Goal: Task Accomplishment & Management: Manage account settings

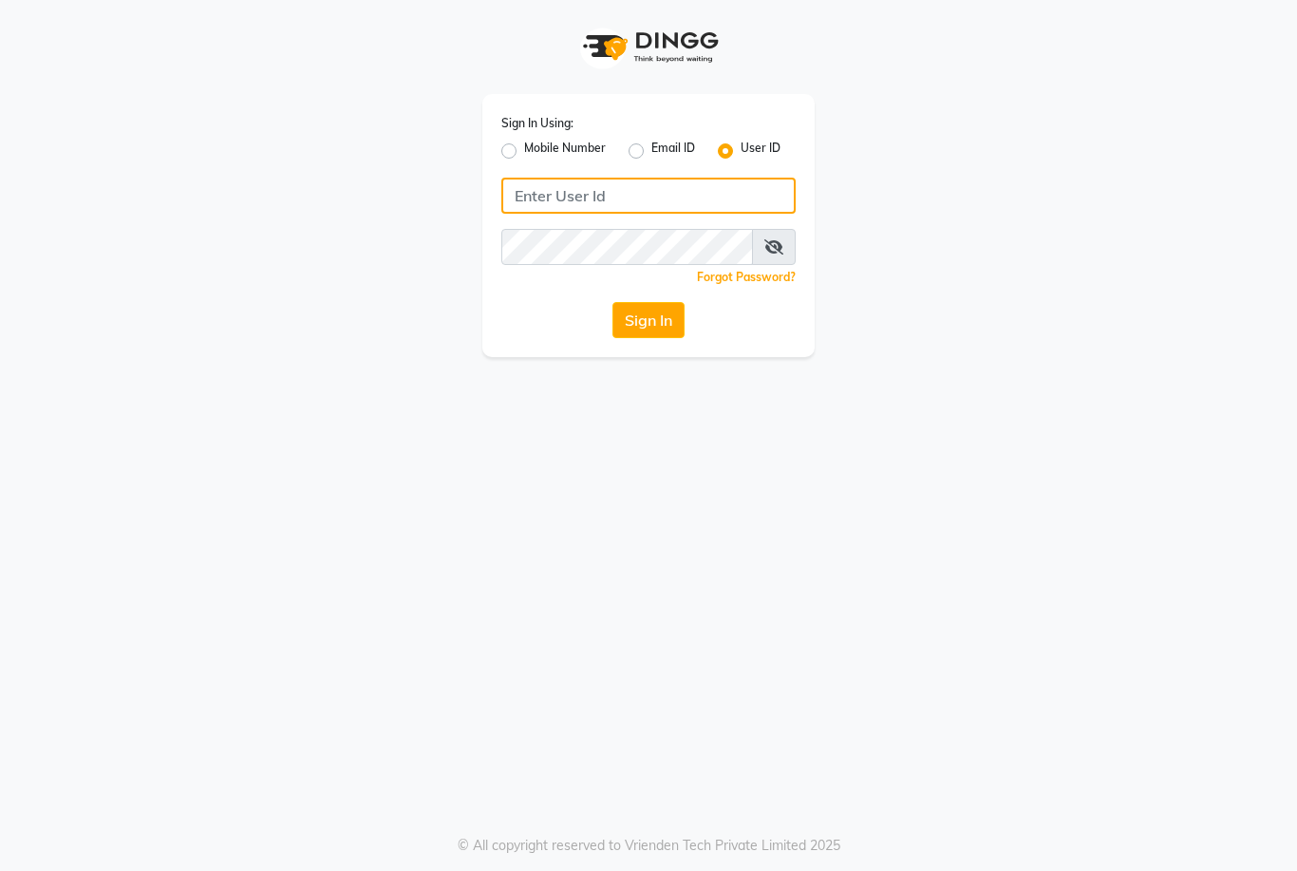
click at [704, 199] on input "Username" at bounding box center [648, 196] width 294 height 36
type input "marria123"
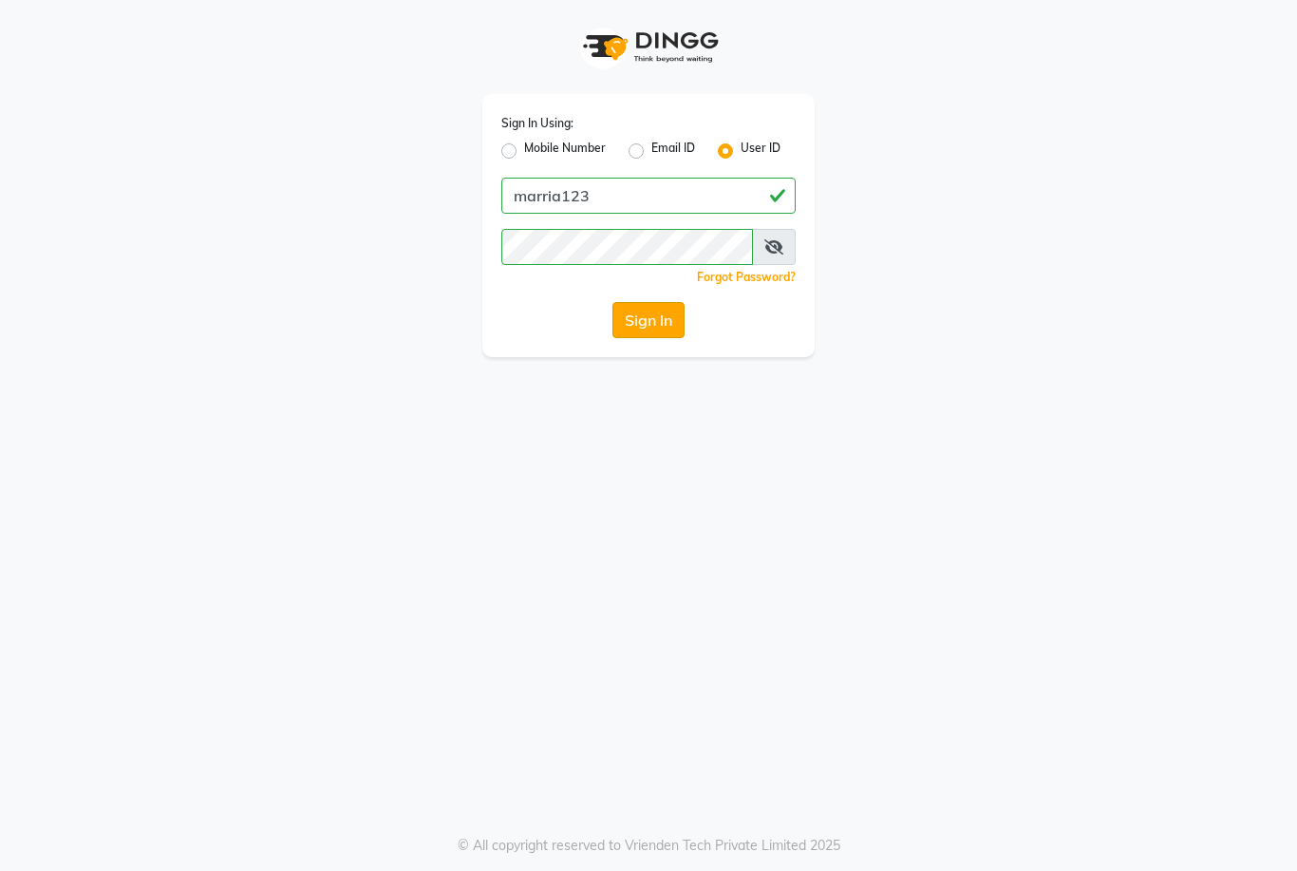
click at [663, 310] on button "Sign In" at bounding box center [649, 320] width 72 height 36
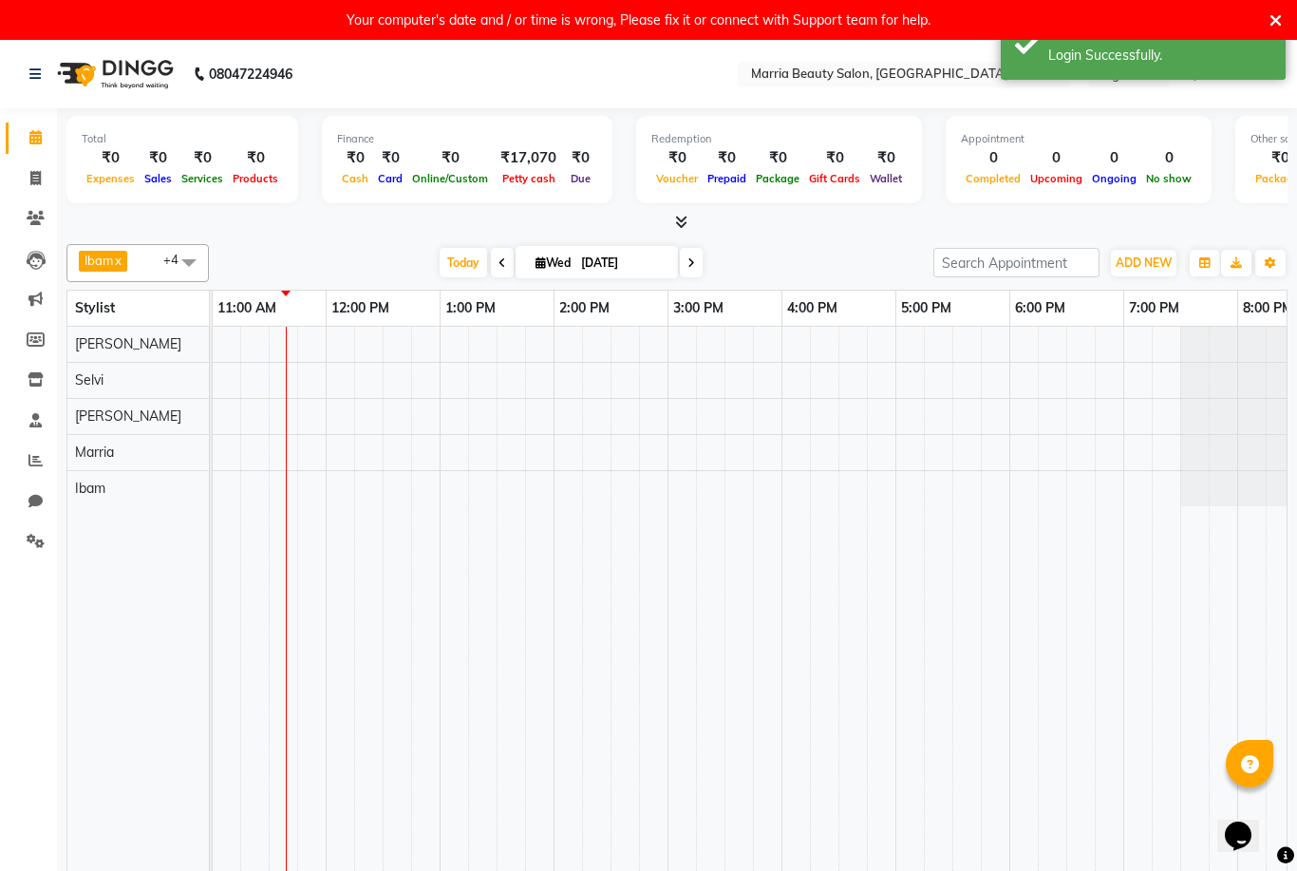
click at [1265, 17] on div "Your computer's date and / or time is wrong, Please fix it or connect with Supp…" at bounding box center [639, 20] width 1262 height 25
click at [1279, 9] on span at bounding box center [1276, 19] width 12 height 21
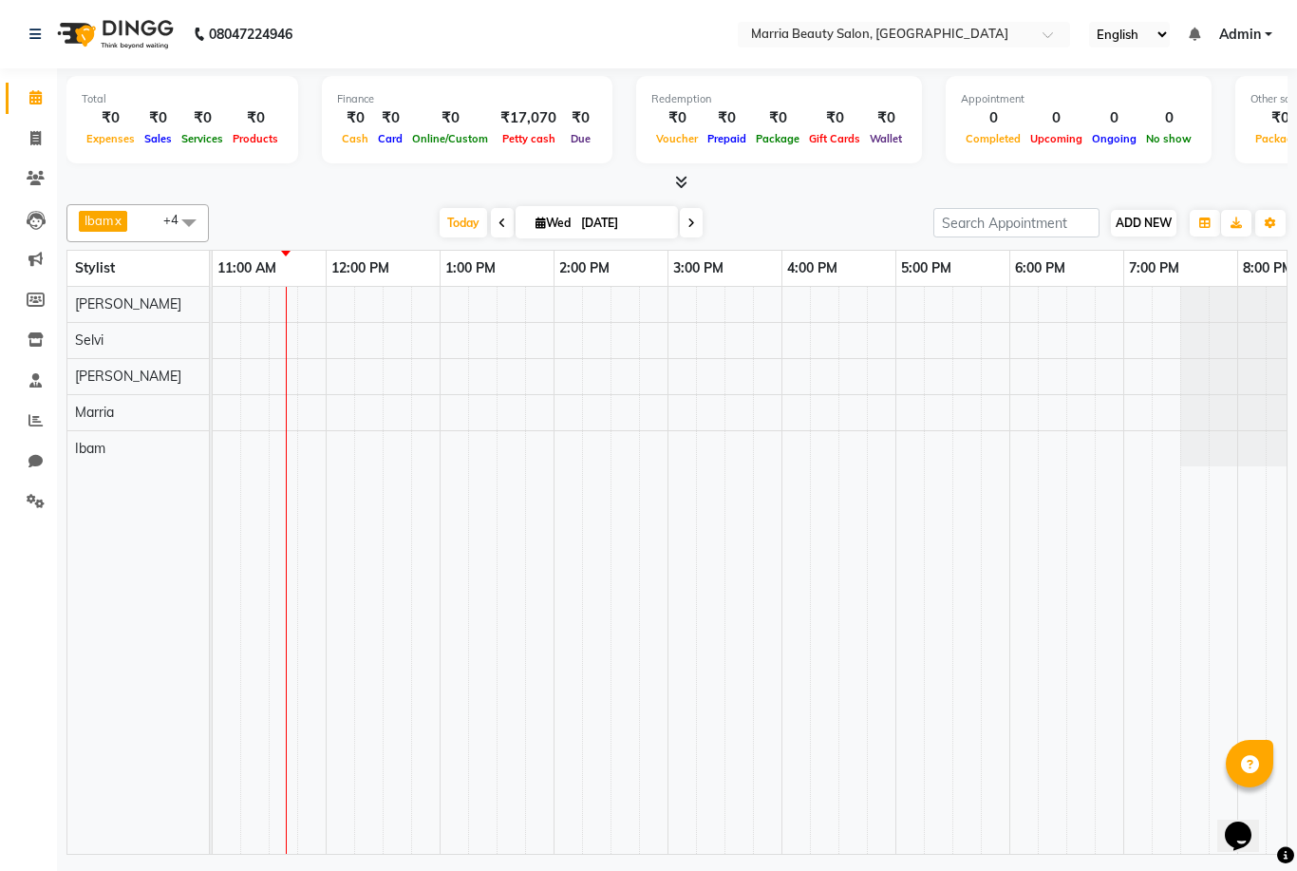
click at [1136, 233] on button "ADD NEW Toggle Dropdown" at bounding box center [1144, 223] width 66 height 27
click at [1251, 328] on link "Add Attendance" at bounding box center [1253, 331] width 150 height 25
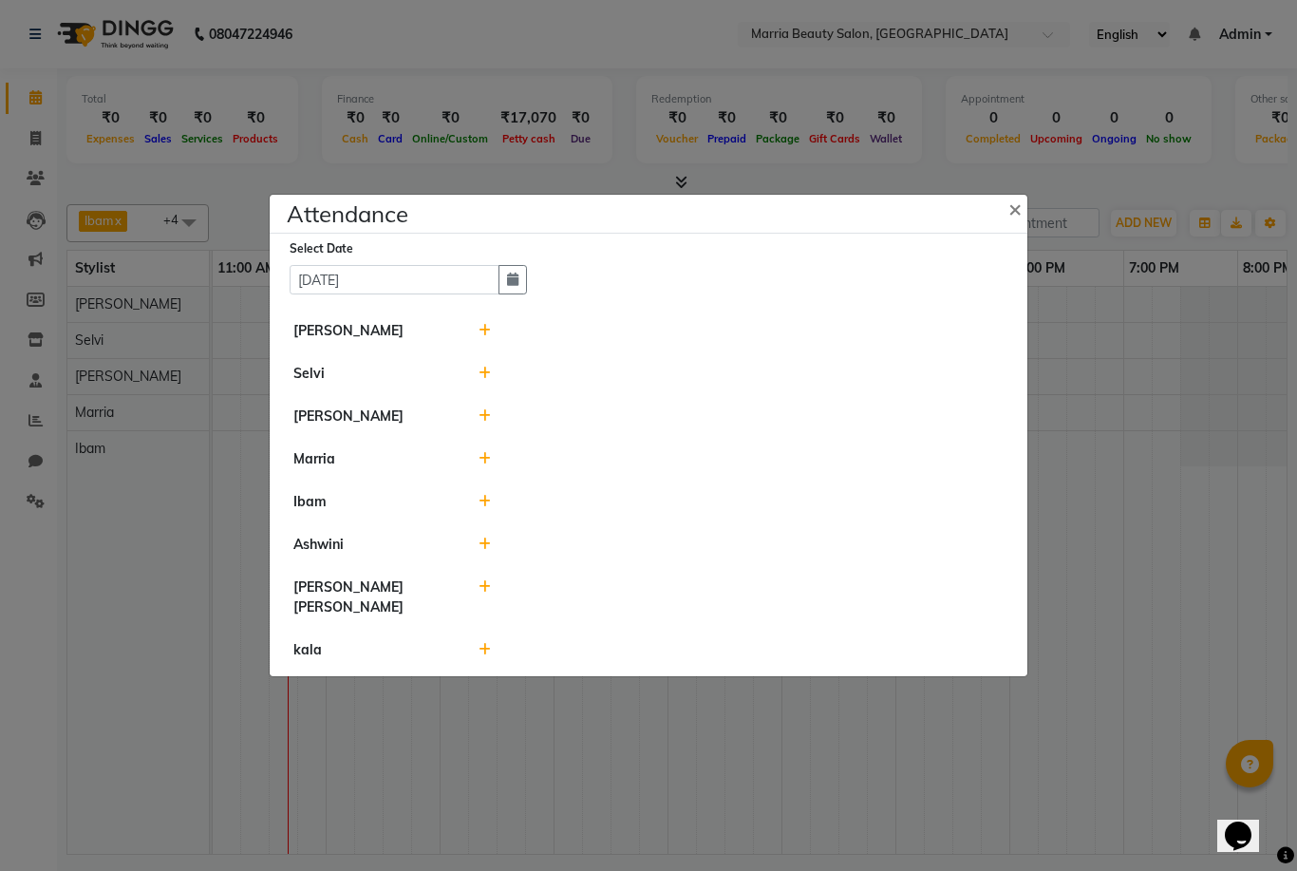
click at [493, 341] on div at bounding box center [741, 331] width 555 height 20
click at [473, 341] on div at bounding box center [741, 331] width 555 height 20
click at [482, 337] on icon at bounding box center [485, 330] width 12 height 13
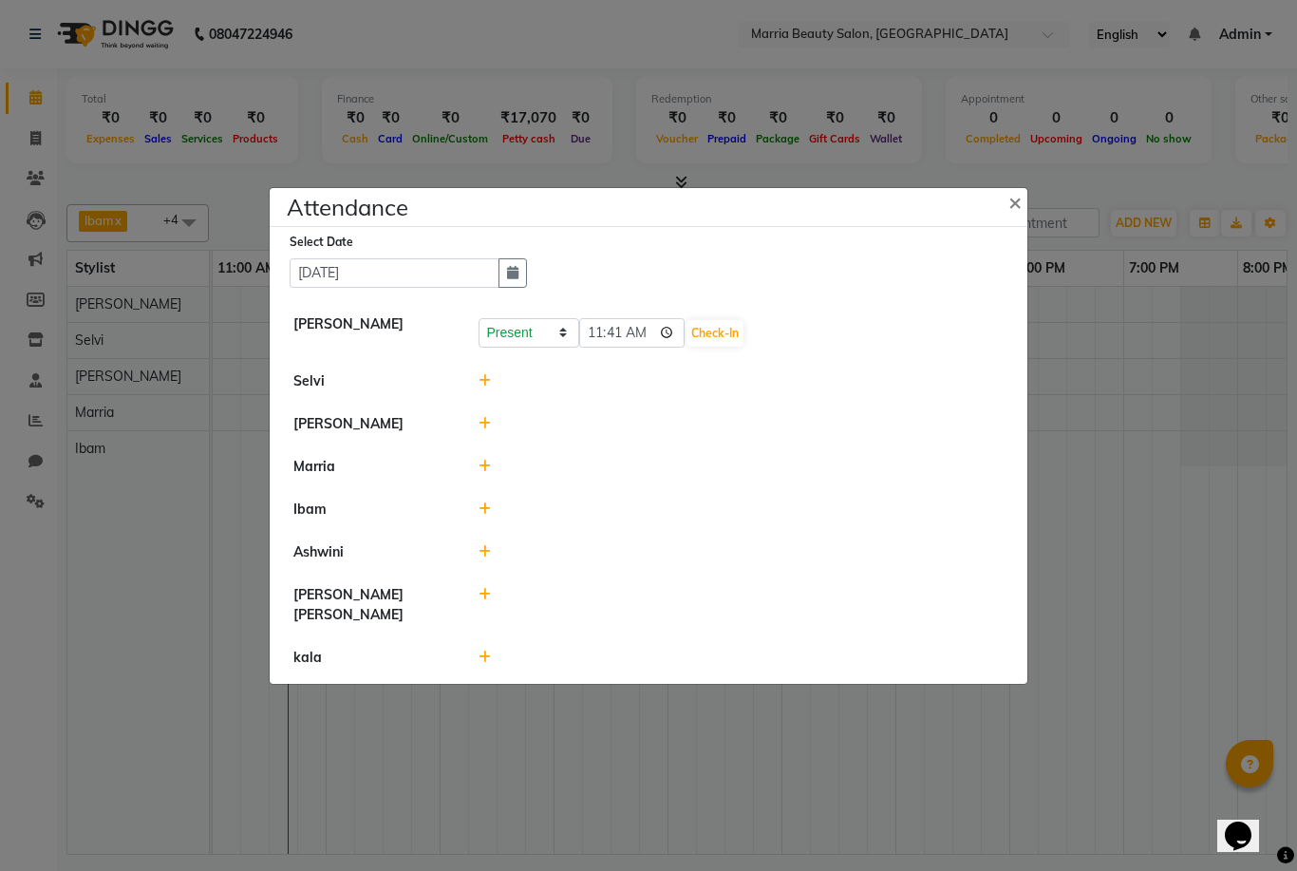
click at [616, 348] on input "11:41" at bounding box center [632, 332] width 106 height 29
type input "11:00"
click at [691, 347] on button "Check-In" at bounding box center [715, 333] width 57 height 27
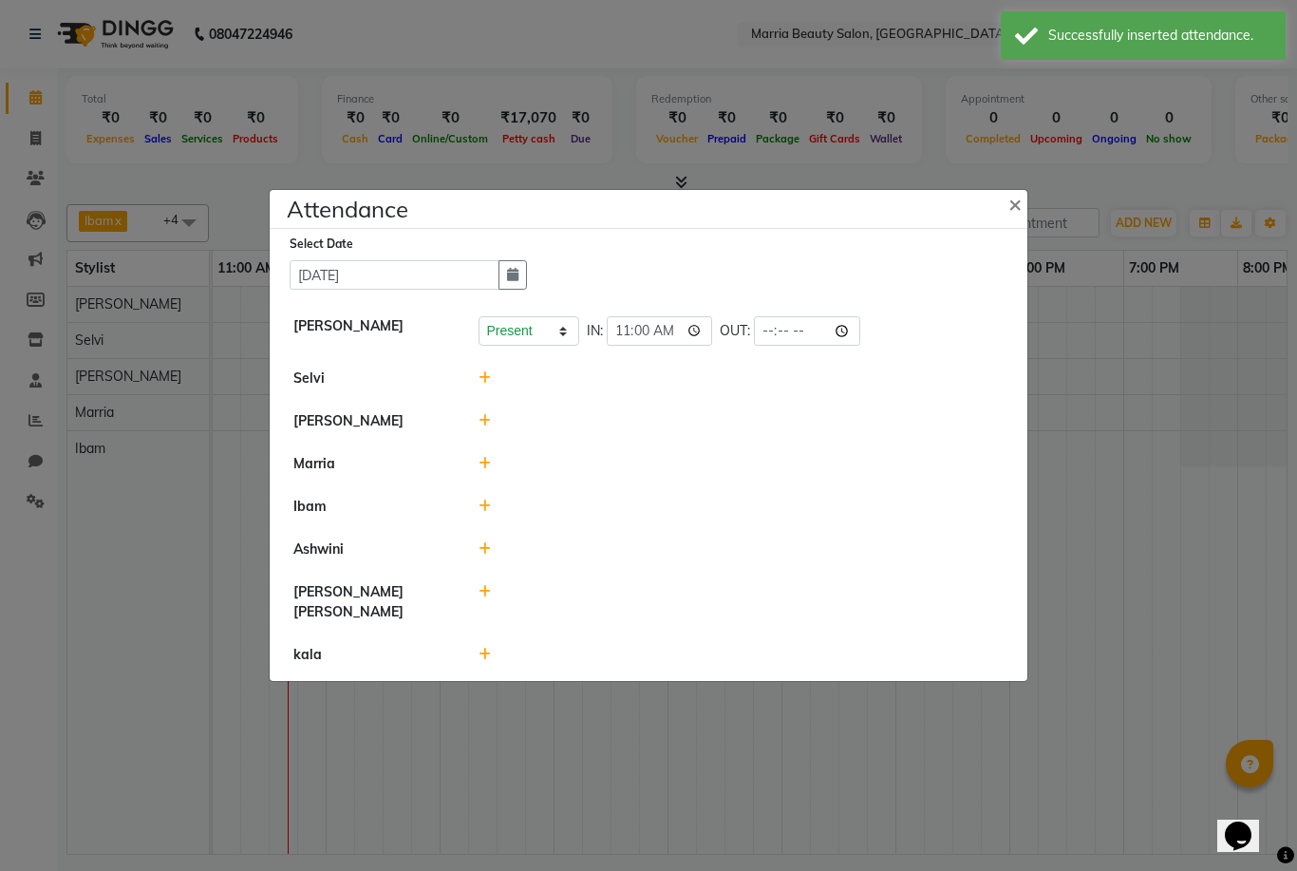
click at [491, 388] on div at bounding box center [741, 378] width 555 height 20
click at [479, 385] on icon at bounding box center [485, 377] width 12 height 13
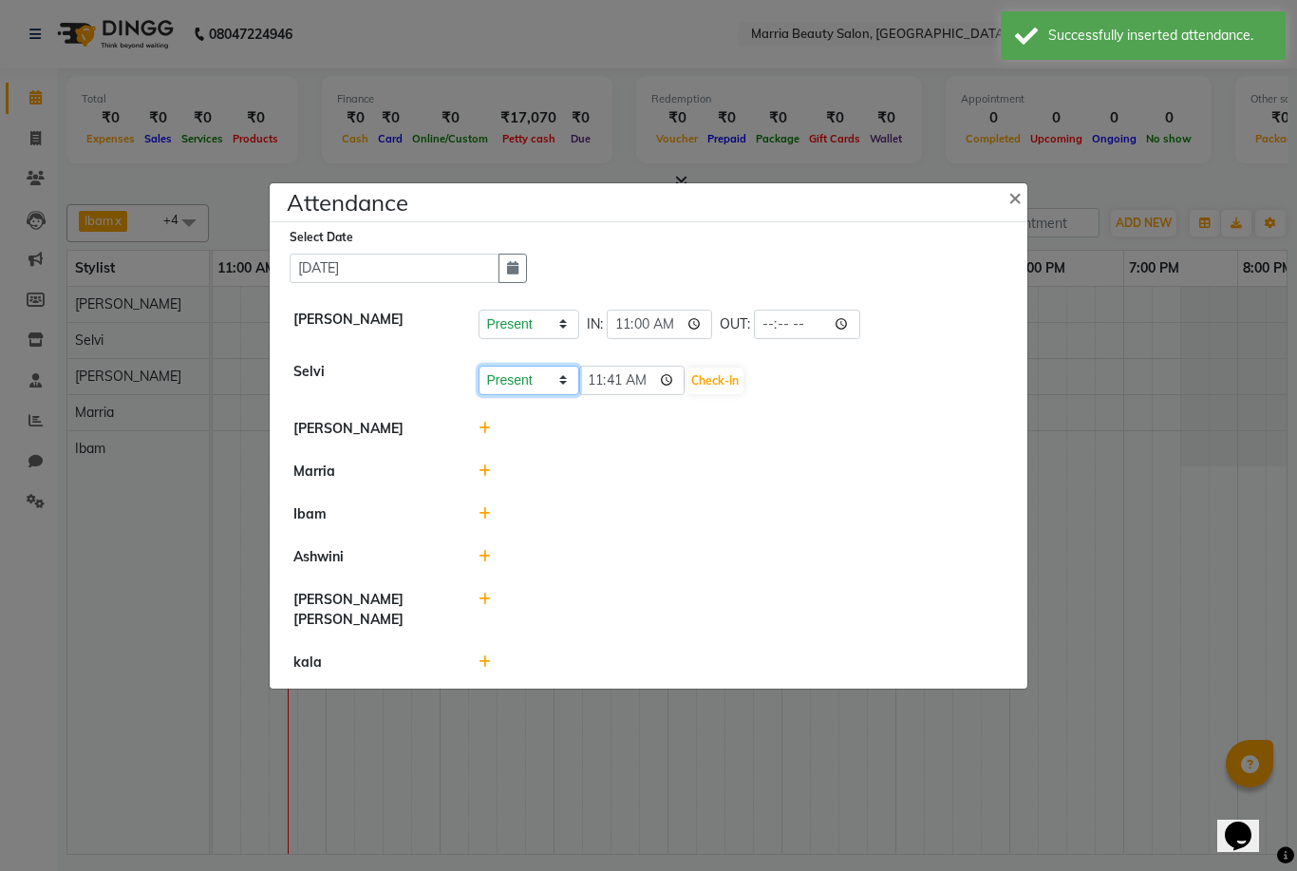
select select "A"
click at [602, 394] on button "Save" at bounding box center [599, 381] width 37 height 27
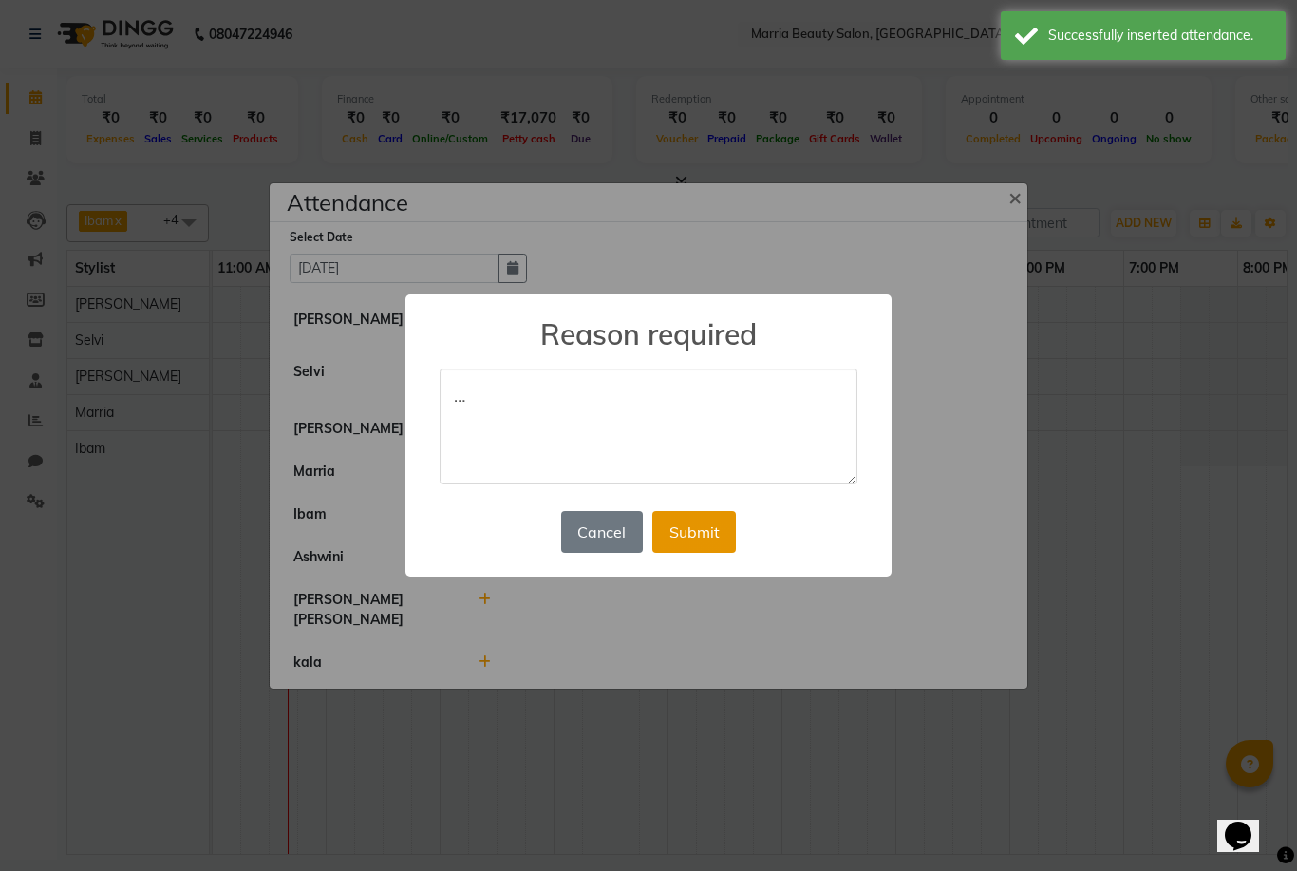
type textarea "…"
click at [708, 541] on button "Submit" at bounding box center [694, 532] width 84 height 42
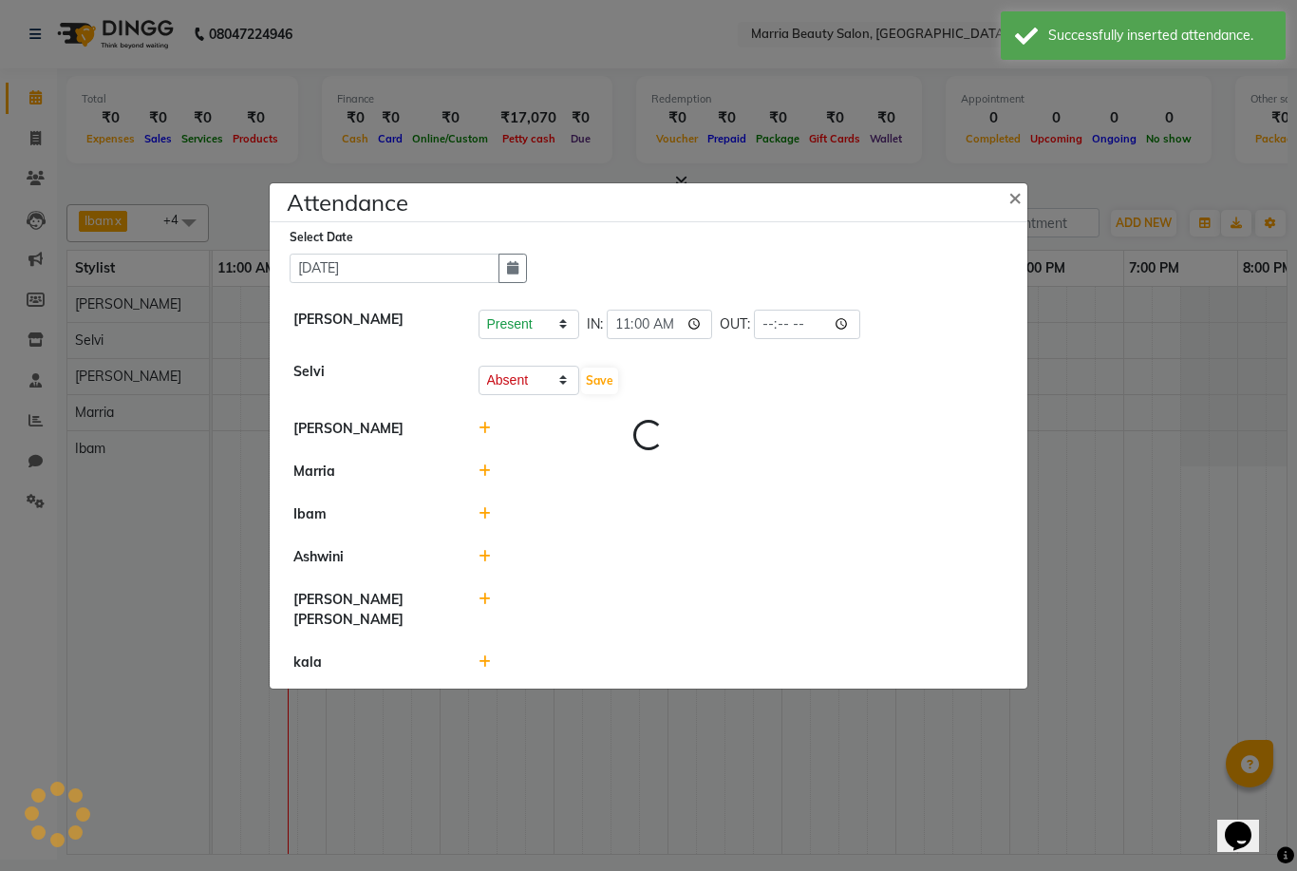
select select "A"
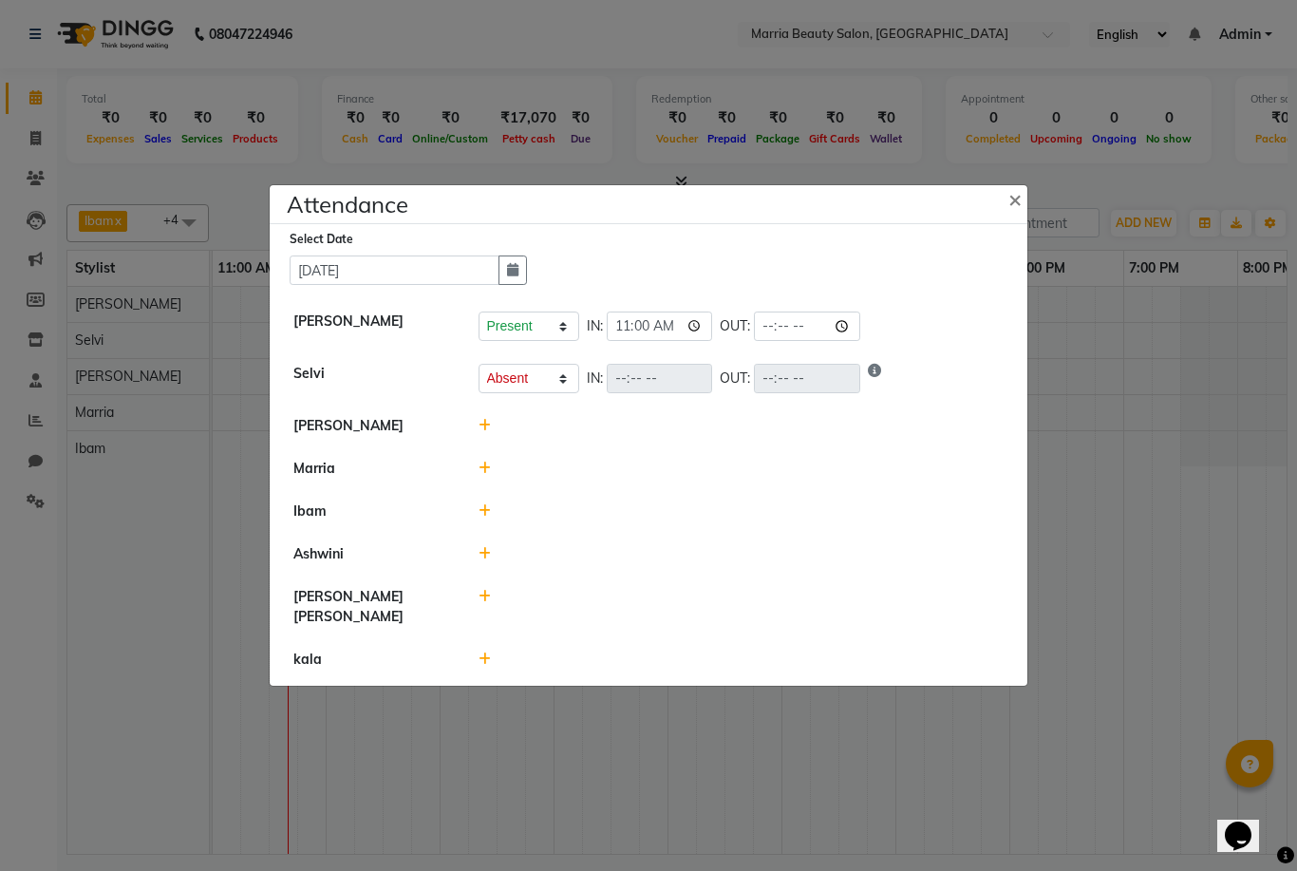
click at [482, 432] on icon at bounding box center [485, 425] width 12 height 13
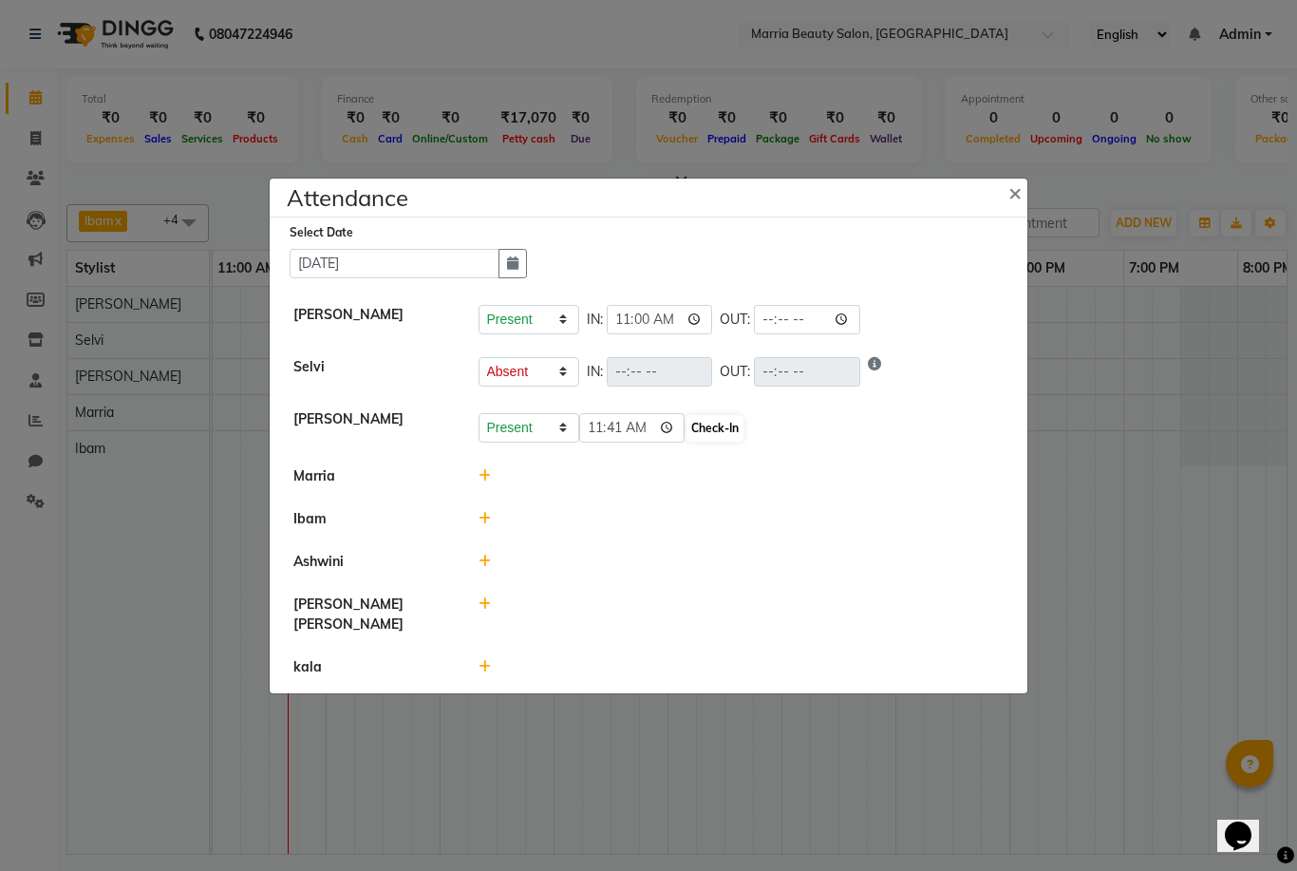
click at [687, 442] on button "Check-In" at bounding box center [715, 428] width 57 height 27
select select "A"
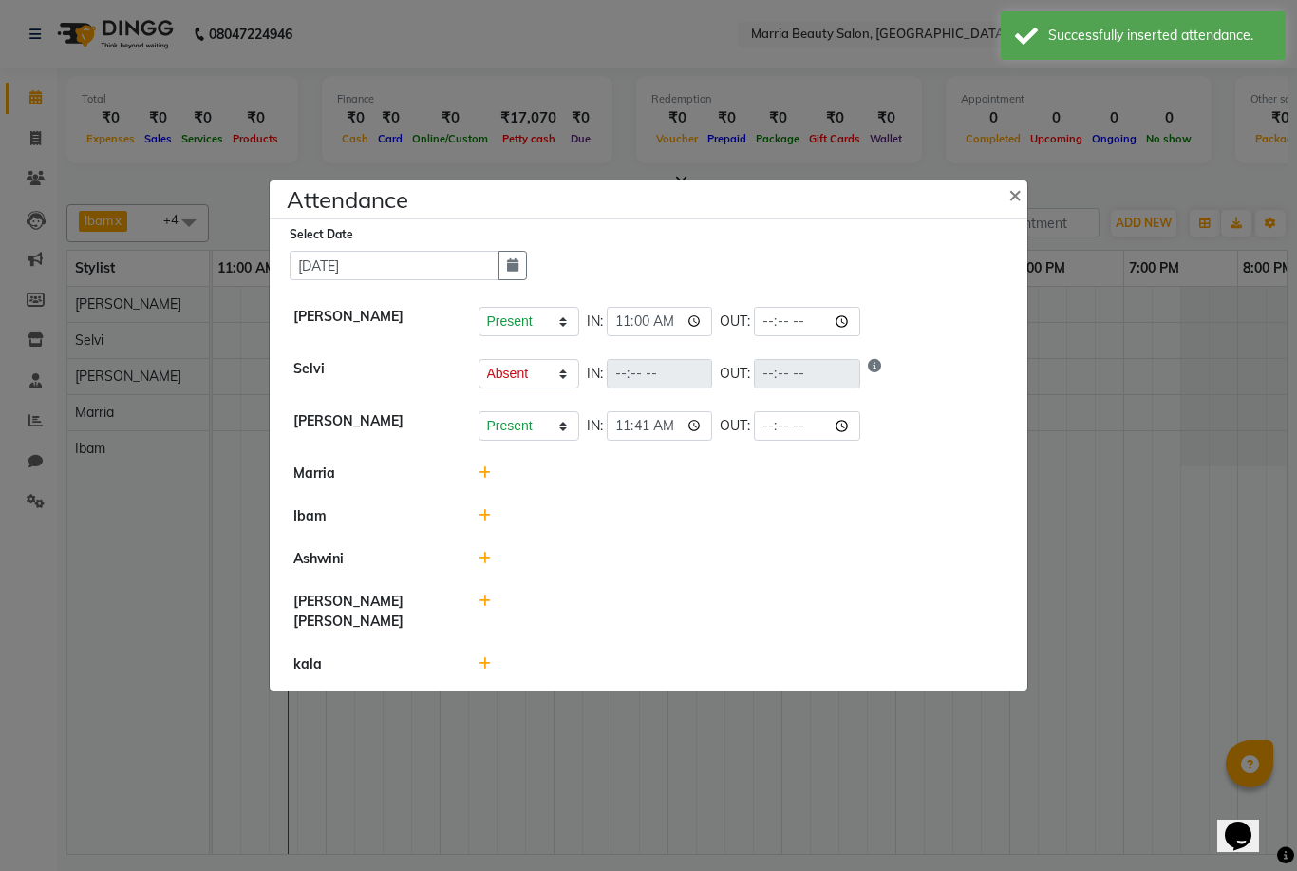
click at [482, 522] on icon at bounding box center [485, 515] width 12 height 13
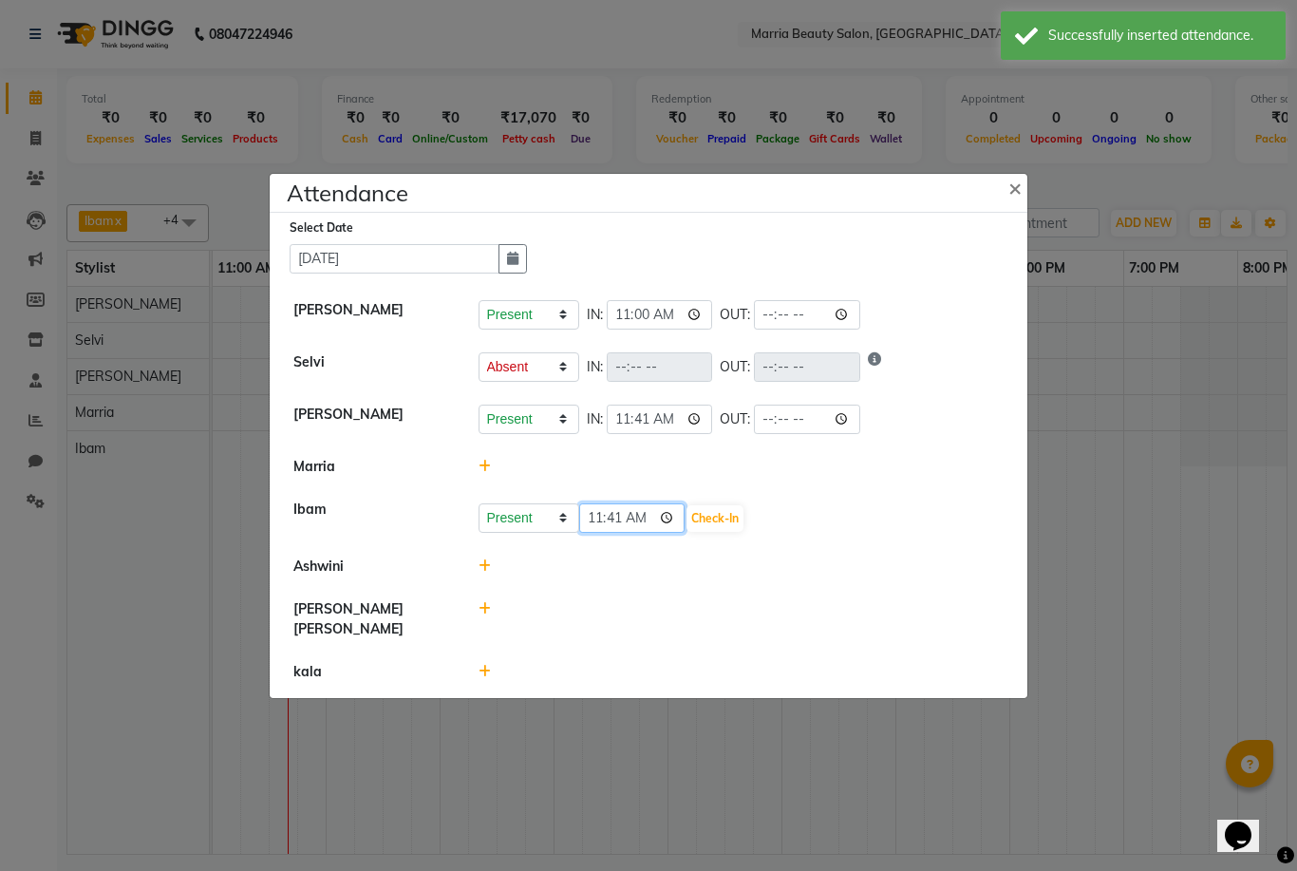
click at [599, 533] on input "11:41" at bounding box center [632, 517] width 106 height 29
type input "10:00"
click at [687, 532] on button "Check-In" at bounding box center [715, 518] width 57 height 27
select select "A"
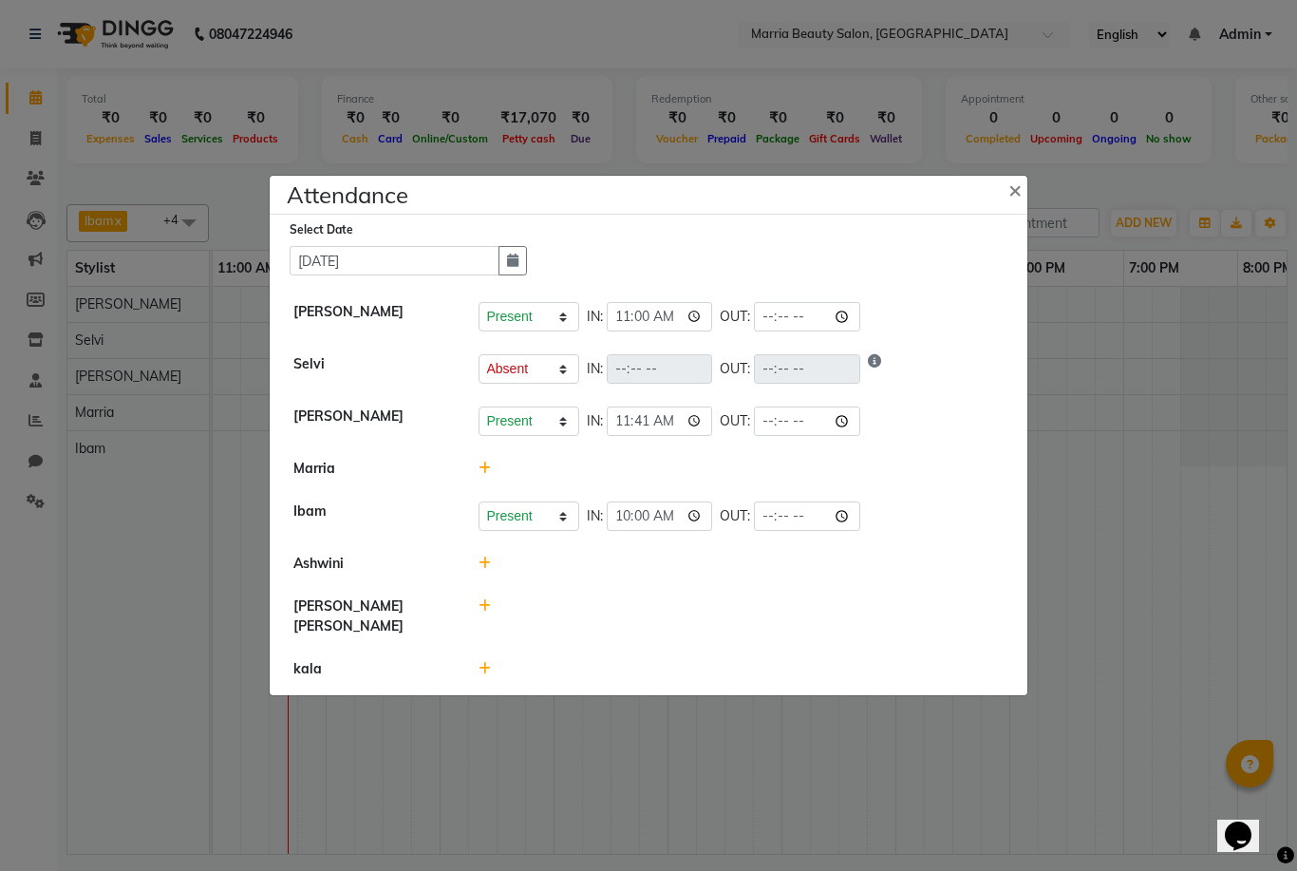
click at [480, 675] on icon at bounding box center [485, 668] width 12 height 13
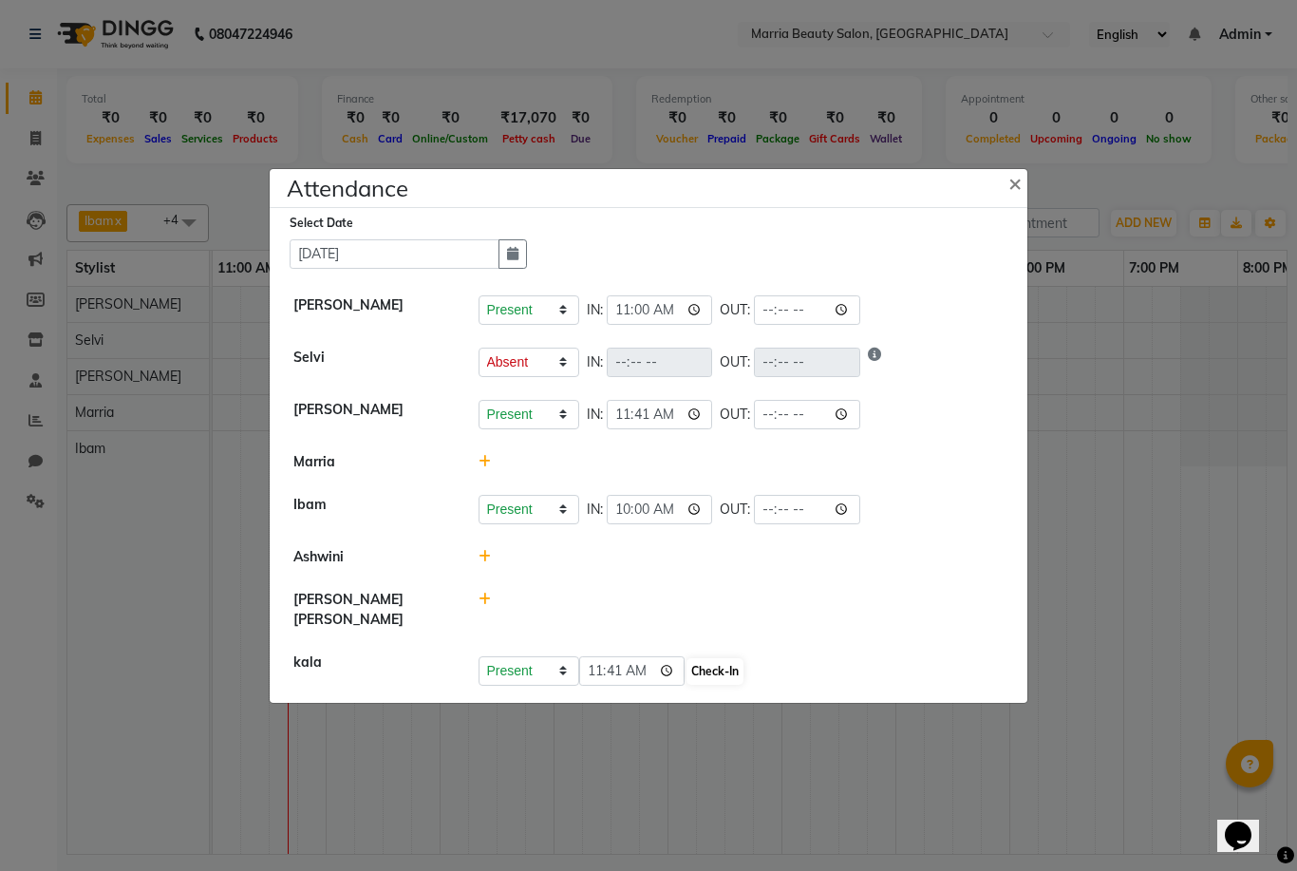
click at [691, 685] on button "Check-In" at bounding box center [715, 671] width 57 height 27
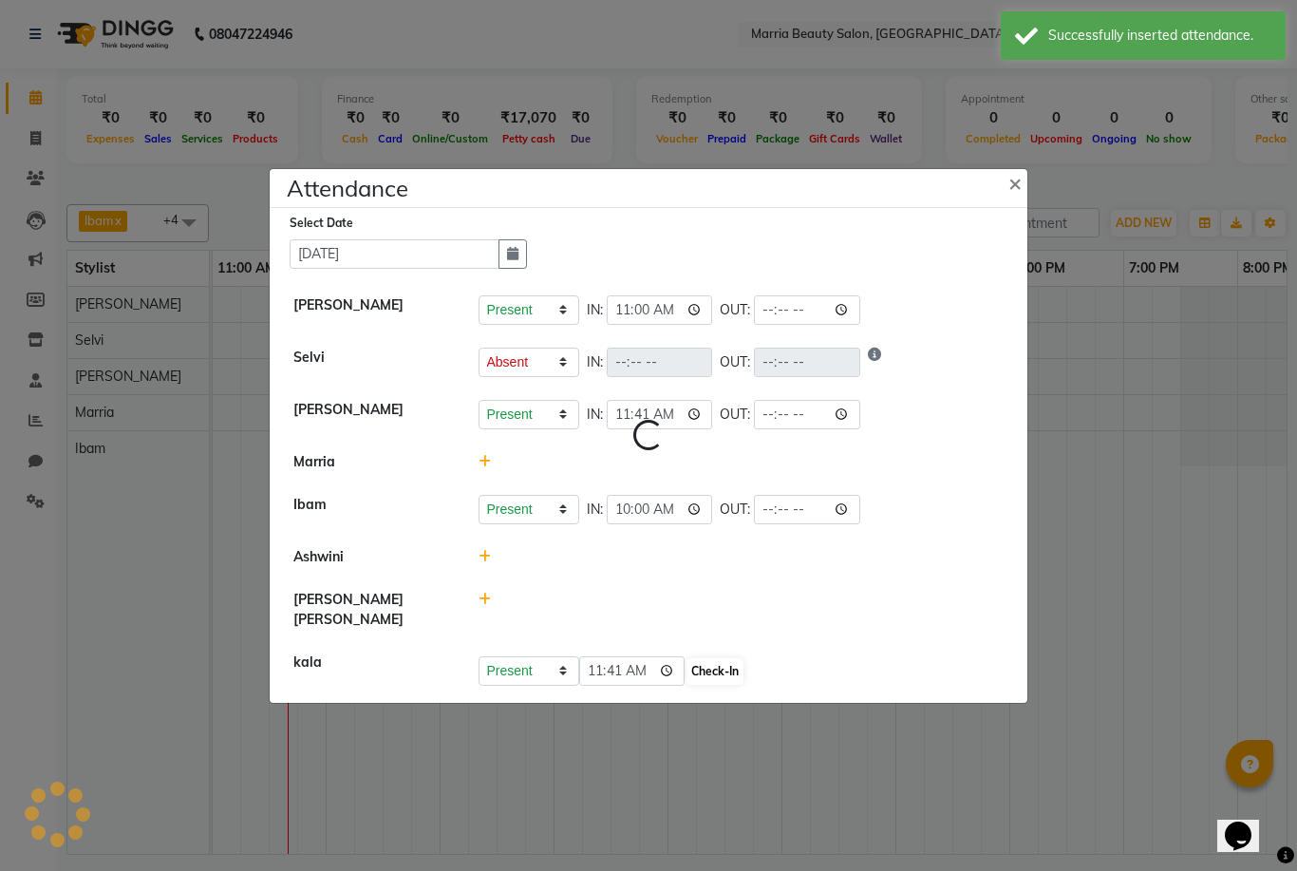
select select "A"
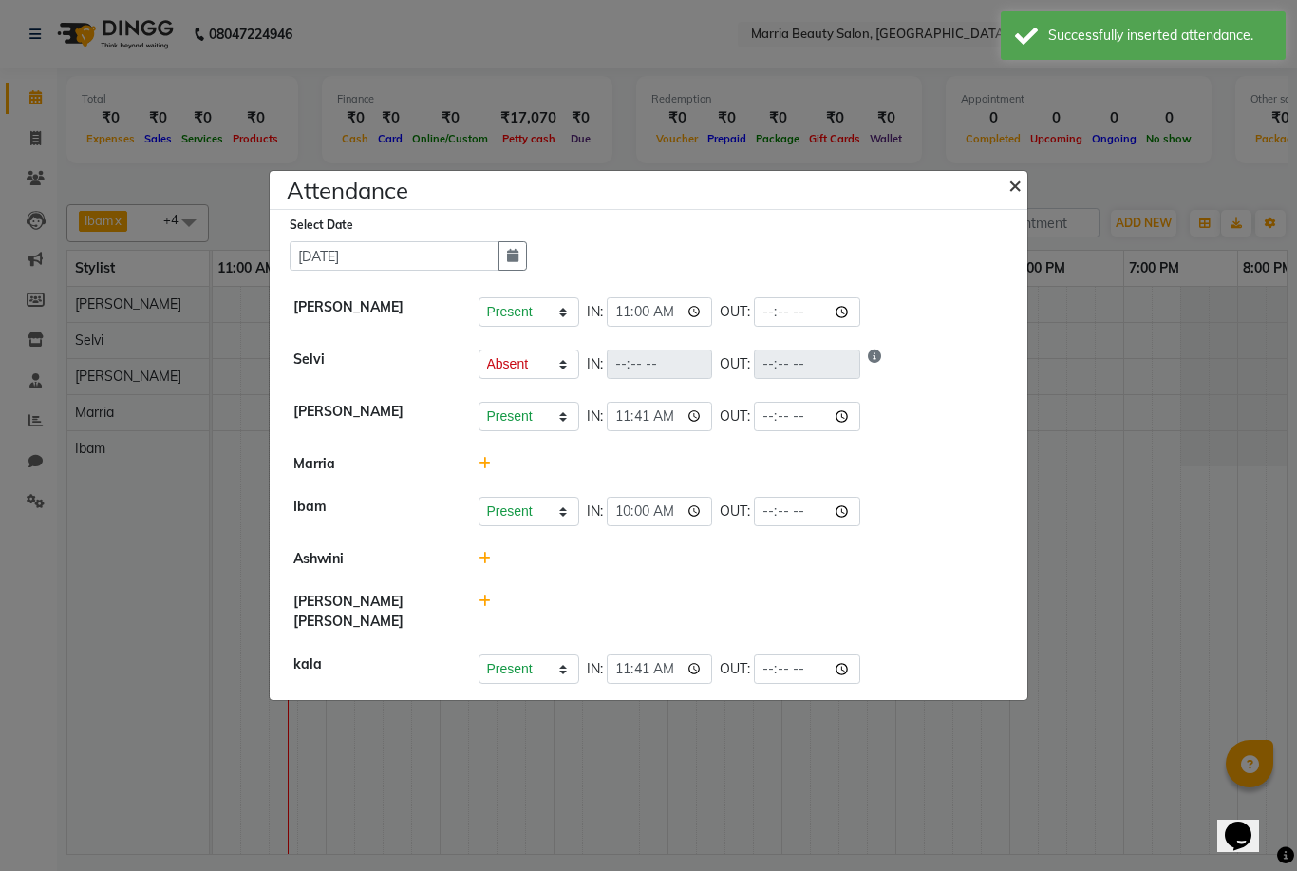
click at [1012, 198] on span "×" at bounding box center [1015, 184] width 13 height 28
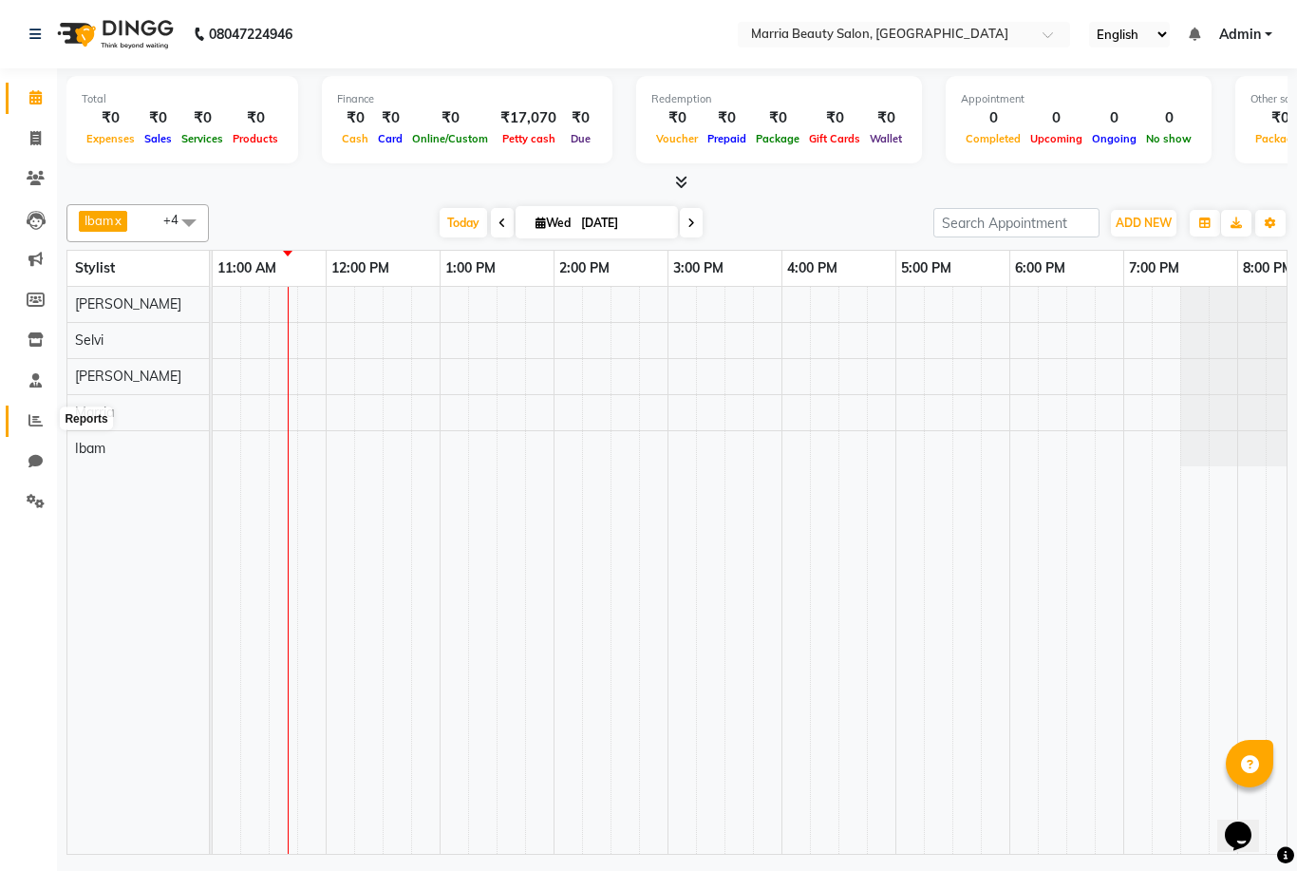
click at [38, 418] on icon at bounding box center [35, 420] width 14 height 14
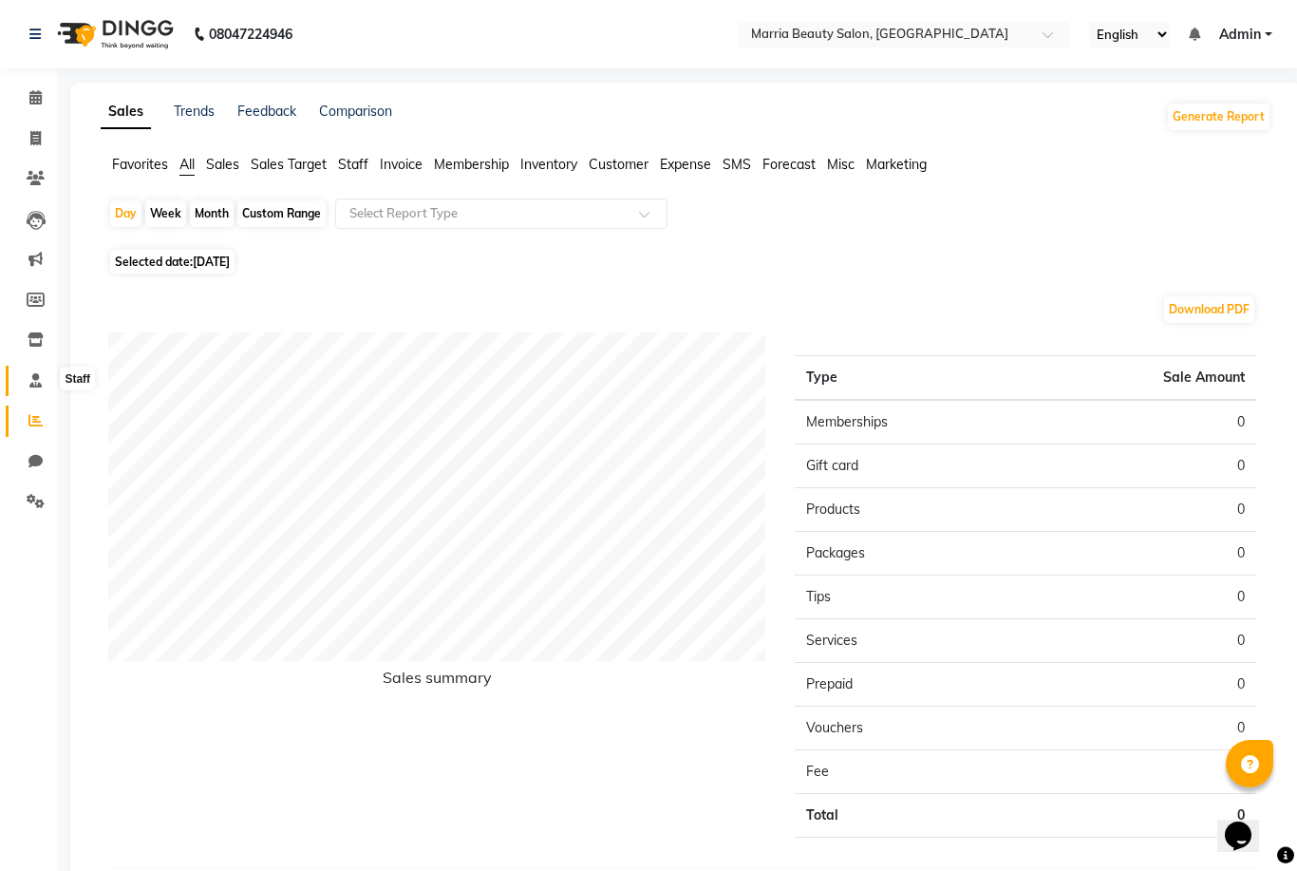
click at [32, 378] on icon at bounding box center [35, 380] width 12 height 14
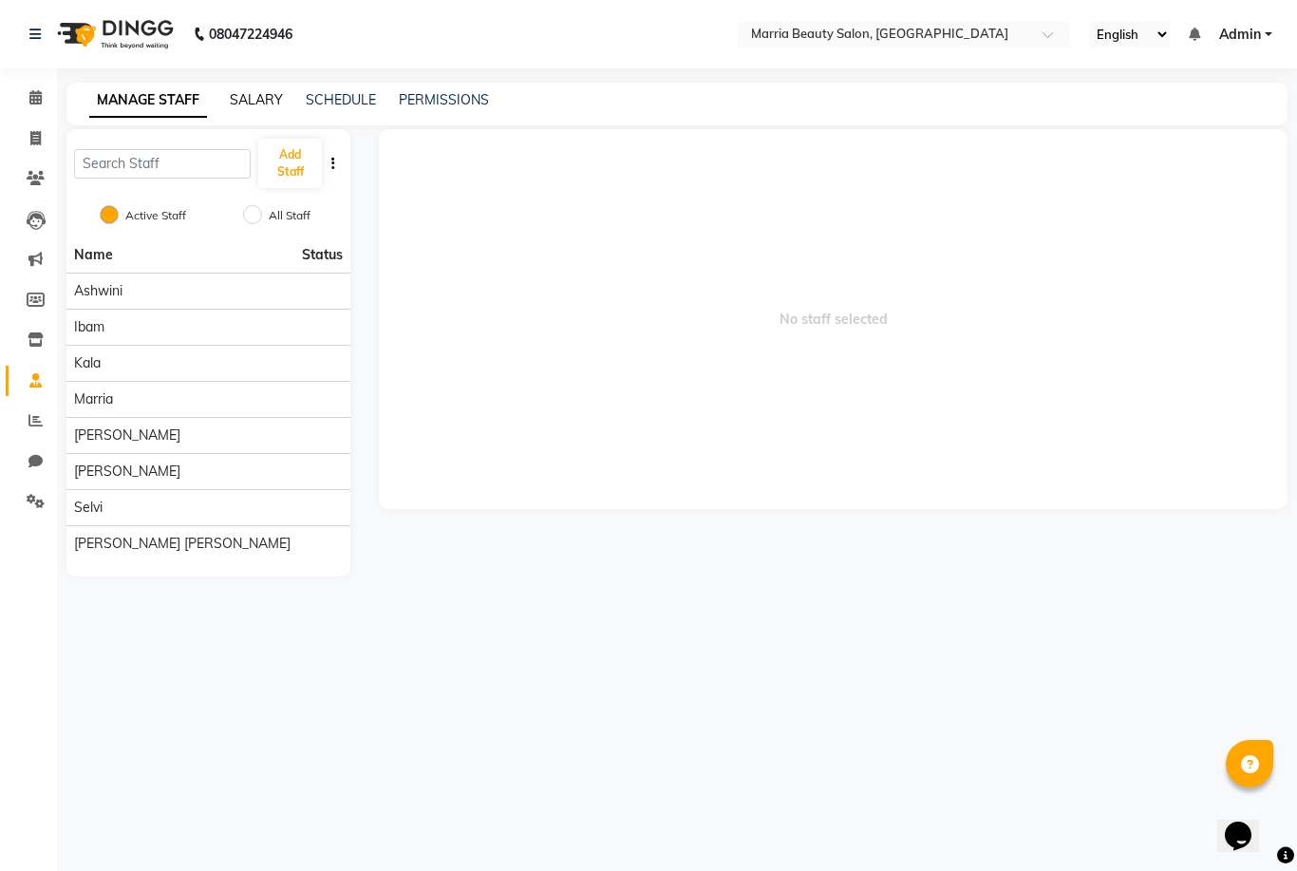
click at [260, 105] on link "SALARY" at bounding box center [256, 99] width 53 height 17
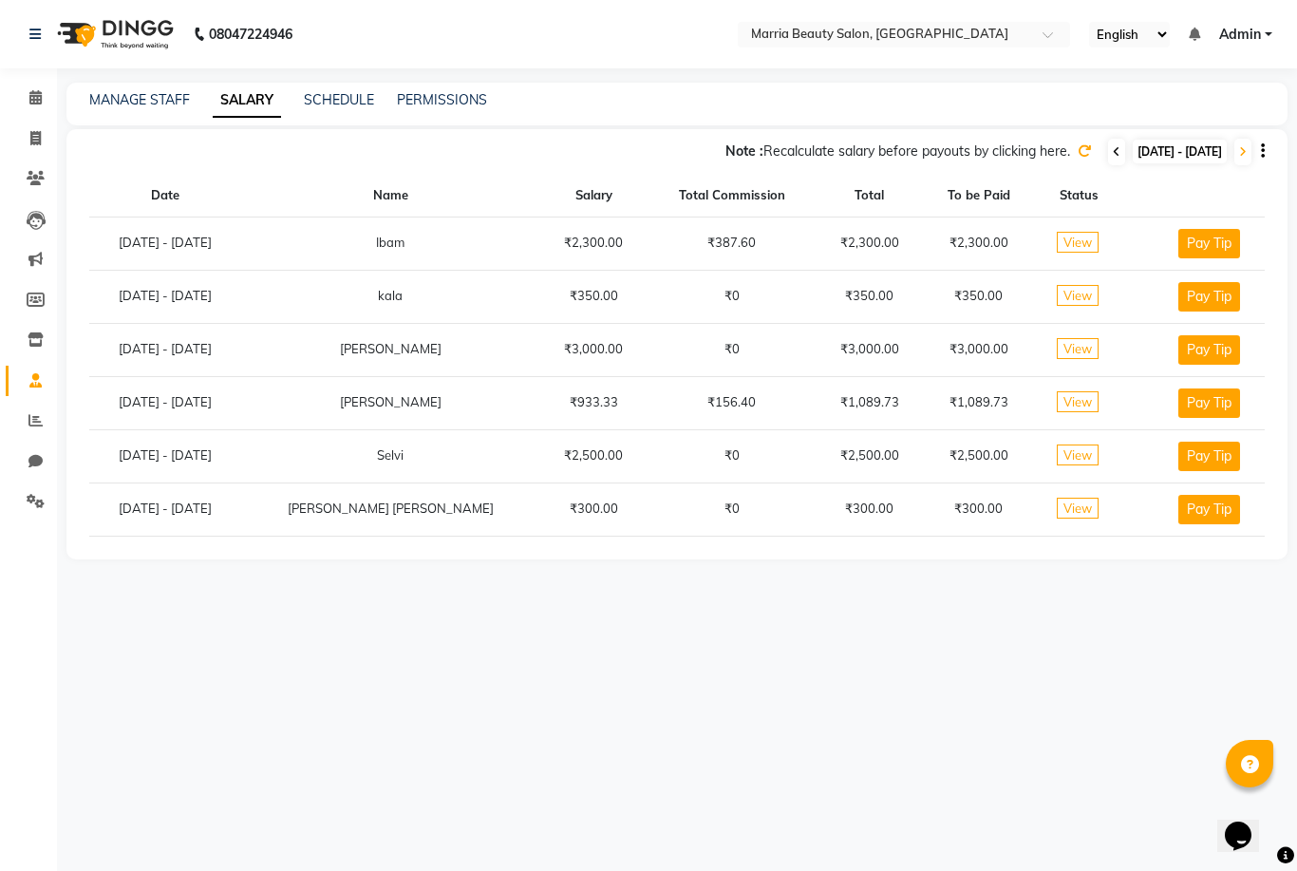
click at [1113, 150] on icon at bounding box center [1117, 151] width 8 height 11
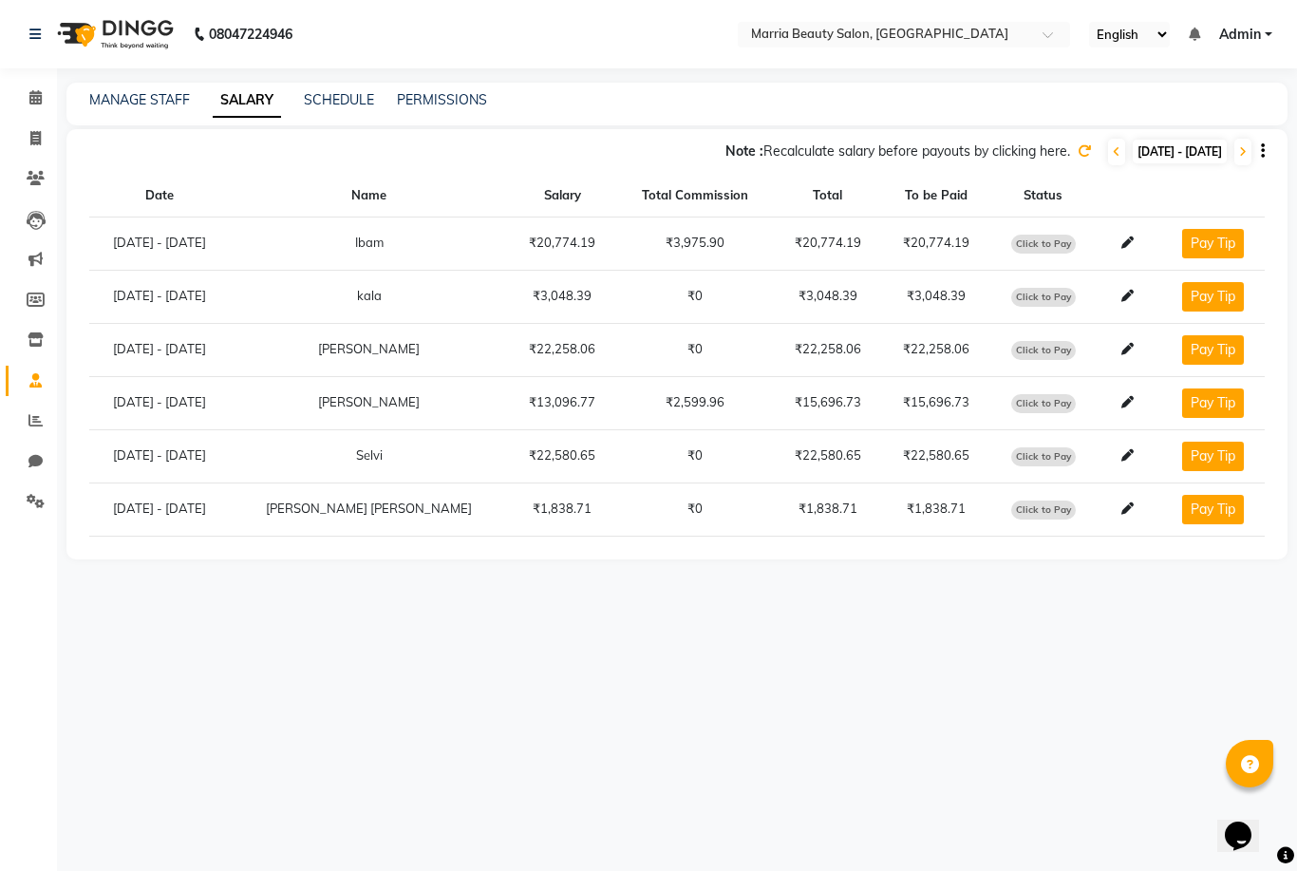
click at [1078, 151] on icon at bounding box center [1084, 150] width 13 height 13
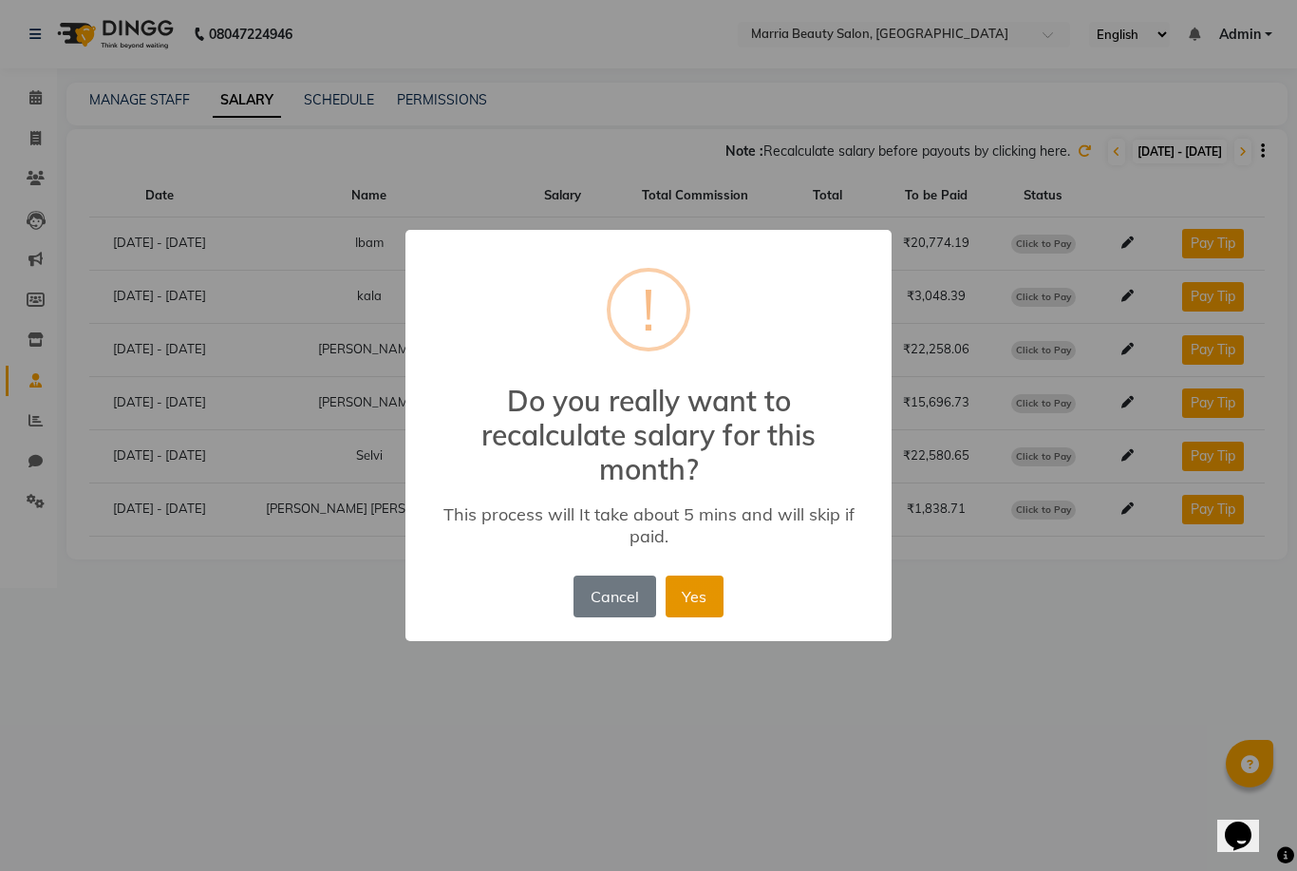
click at [700, 600] on button "Yes" at bounding box center [695, 597] width 58 height 42
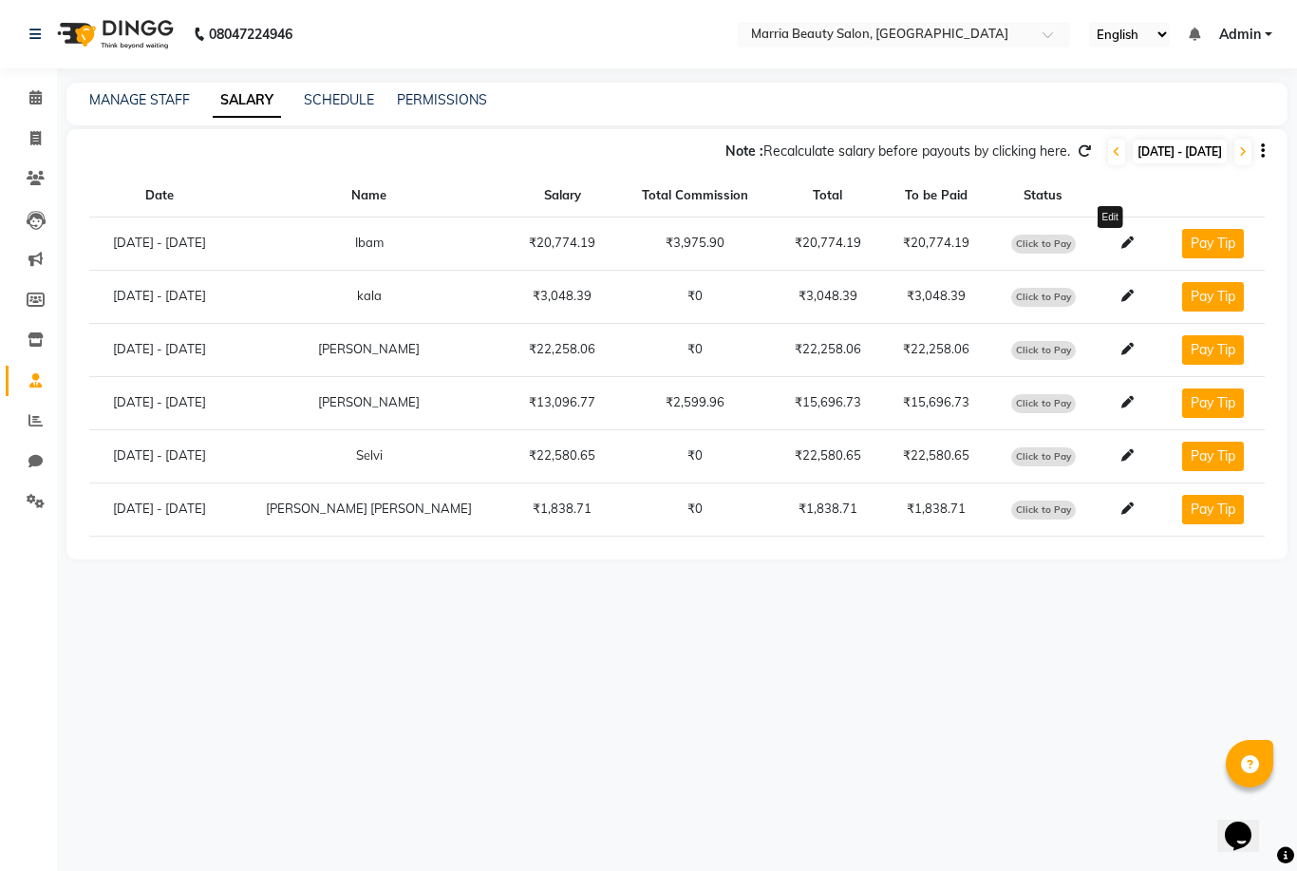
click at [1122, 243] on icon at bounding box center [1128, 242] width 12 height 12
click at [1122, 406] on icon at bounding box center [1128, 402] width 12 height 12
click at [1122, 452] on icon at bounding box center [1128, 455] width 12 height 12
click at [1122, 236] on icon at bounding box center [1128, 242] width 12 height 12
click at [1122, 405] on icon at bounding box center [1128, 402] width 12 height 12
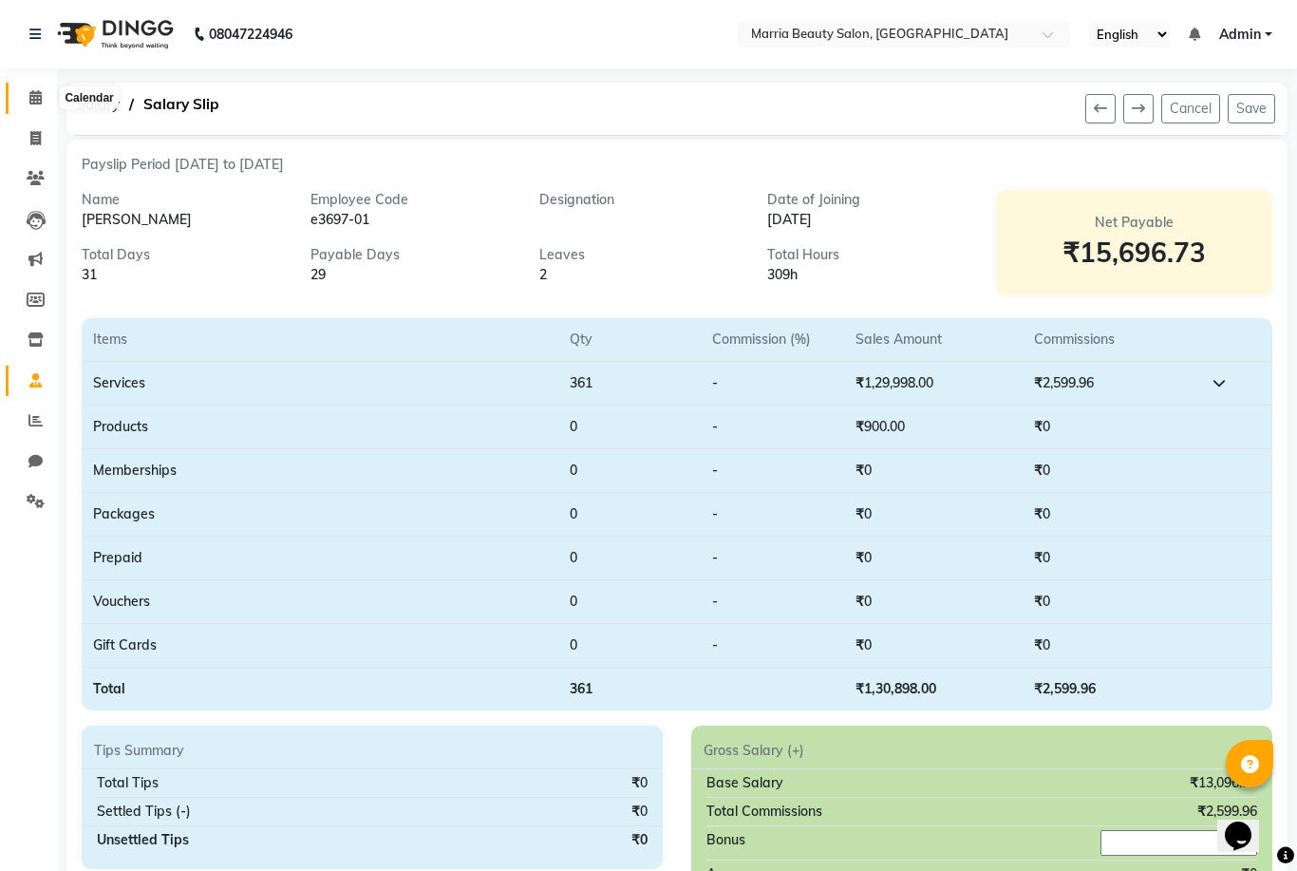
click at [27, 99] on span at bounding box center [35, 98] width 33 height 22
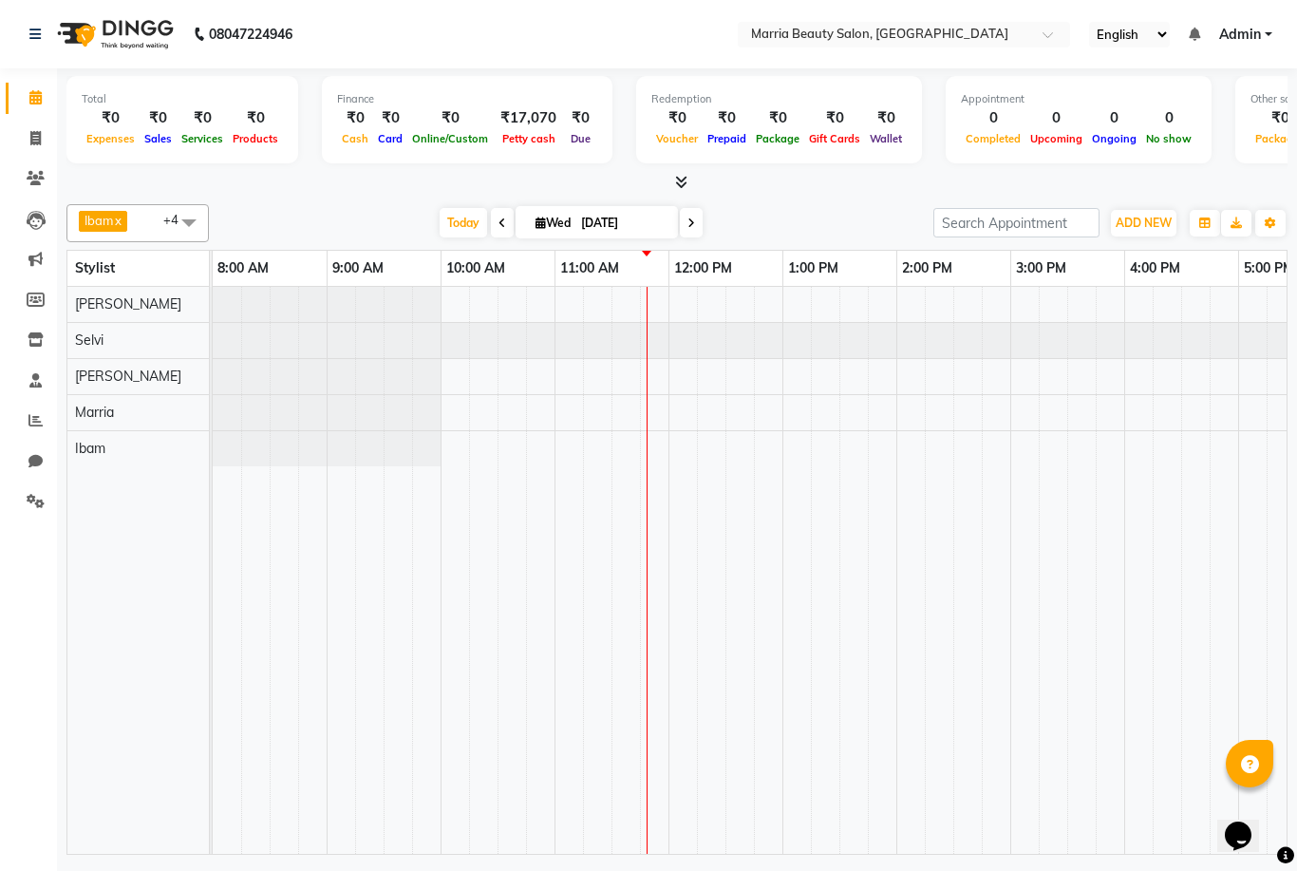
click at [673, 183] on span at bounding box center [678, 183] width 20 height 20
